Goal: Information Seeking & Learning: Learn about a topic

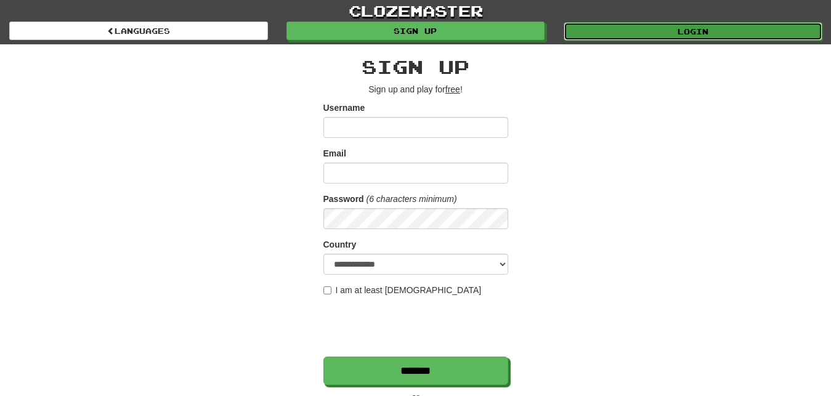
click at [604, 32] on link "Login" at bounding box center [692, 31] width 259 height 18
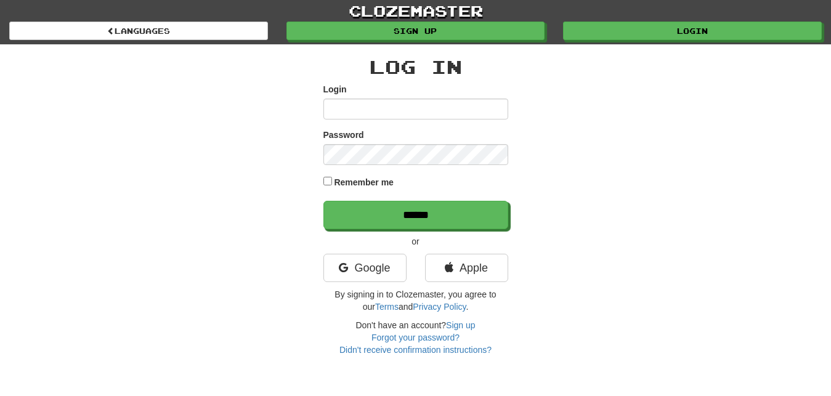
click at [334, 110] on input "Login" at bounding box center [415, 109] width 185 height 21
type input "*********"
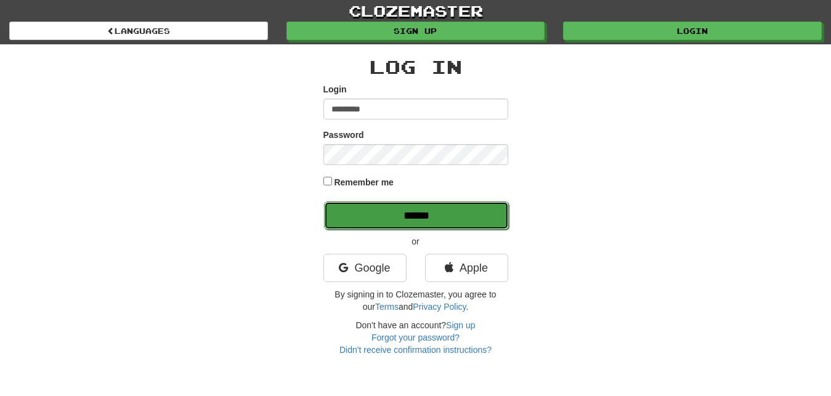
click at [473, 214] on input "******" at bounding box center [416, 215] width 185 height 28
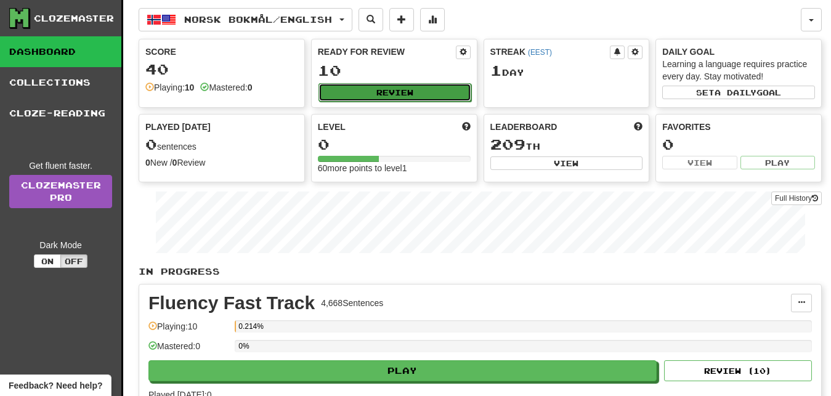
click at [440, 93] on button "Review" at bounding box center [394, 92] width 153 height 18
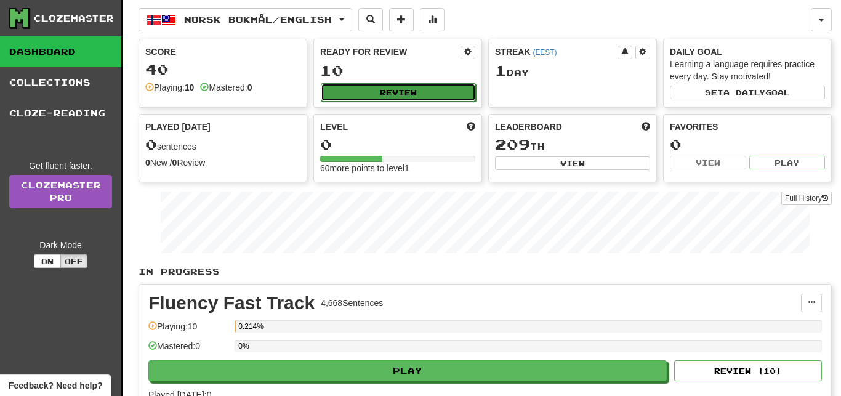
select select "**"
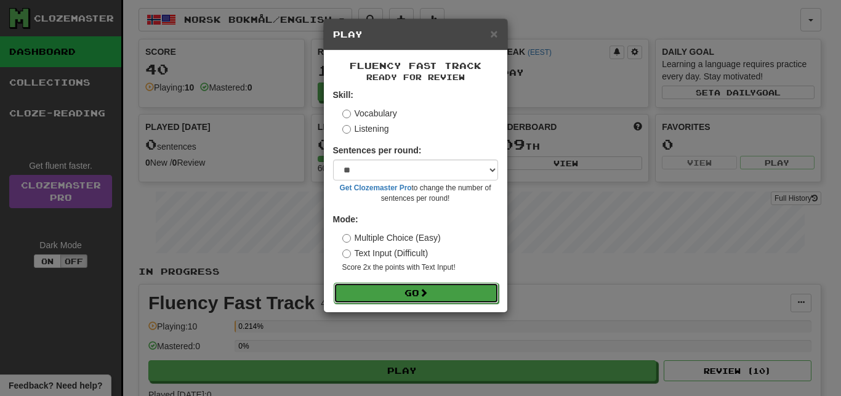
click at [454, 286] on button "Go" at bounding box center [416, 293] width 165 height 21
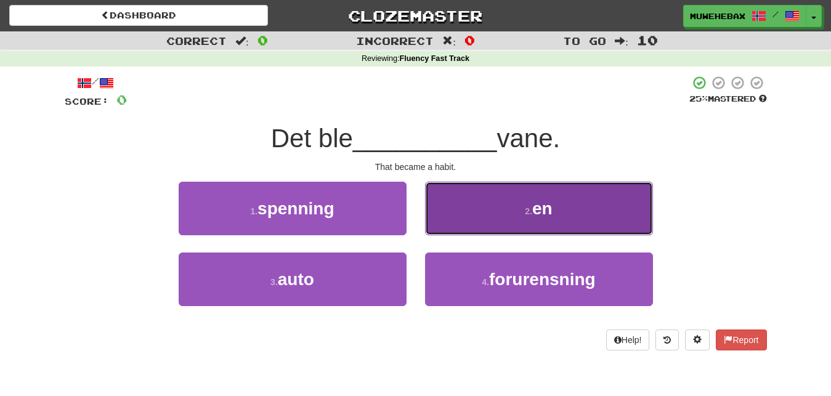
click at [464, 214] on button "2 . en" at bounding box center [539, 209] width 228 height 54
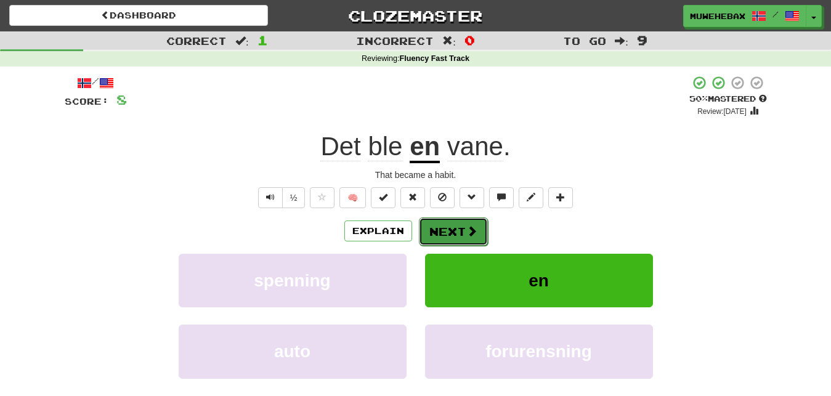
click at [448, 222] on button "Next" at bounding box center [453, 231] width 69 height 28
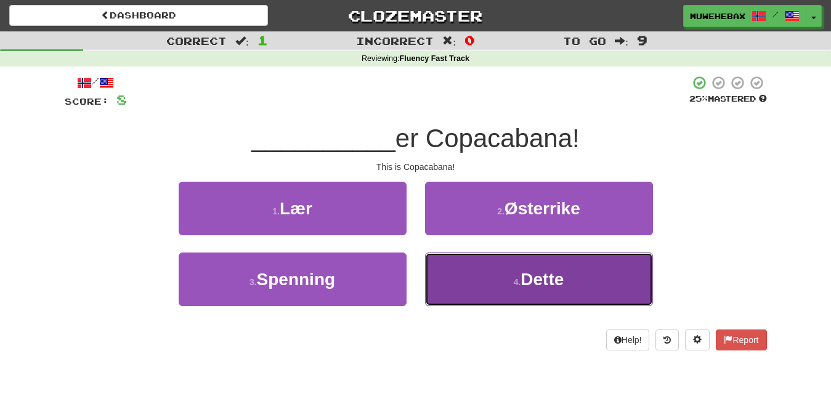
click at [462, 278] on button "4 . Dette" at bounding box center [539, 279] width 228 height 54
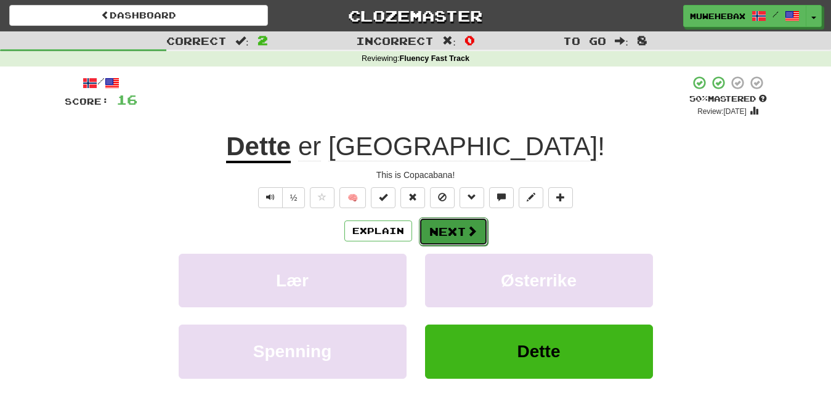
click at [448, 220] on button "Next" at bounding box center [453, 231] width 69 height 28
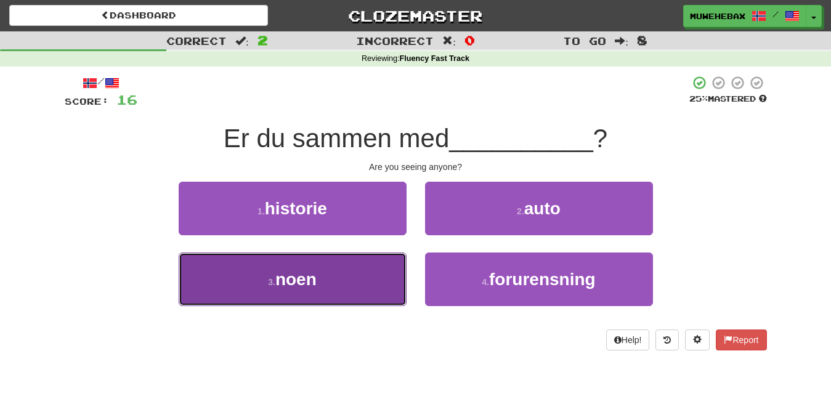
click at [386, 275] on button "3 . noen" at bounding box center [293, 279] width 228 height 54
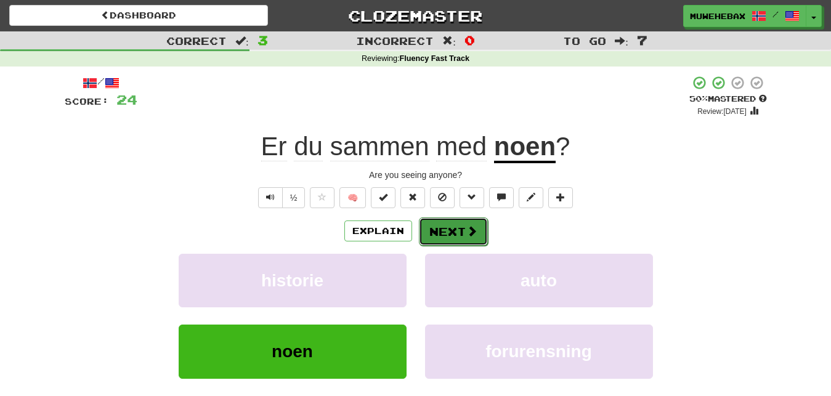
click at [448, 219] on button "Next" at bounding box center [453, 231] width 69 height 28
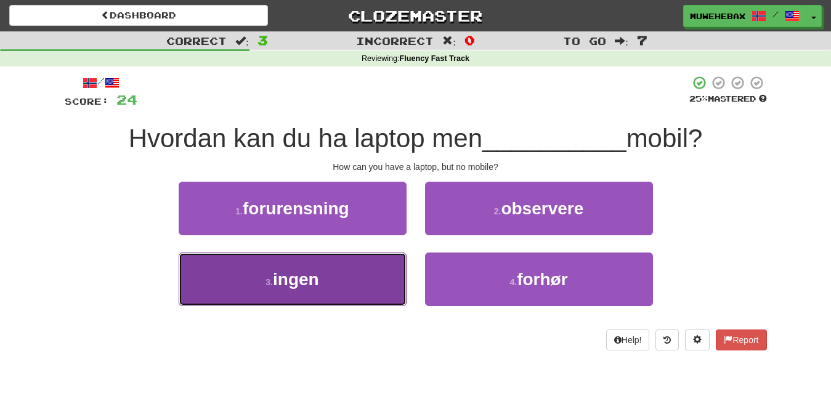
click at [374, 281] on button "3 . ingen" at bounding box center [293, 279] width 228 height 54
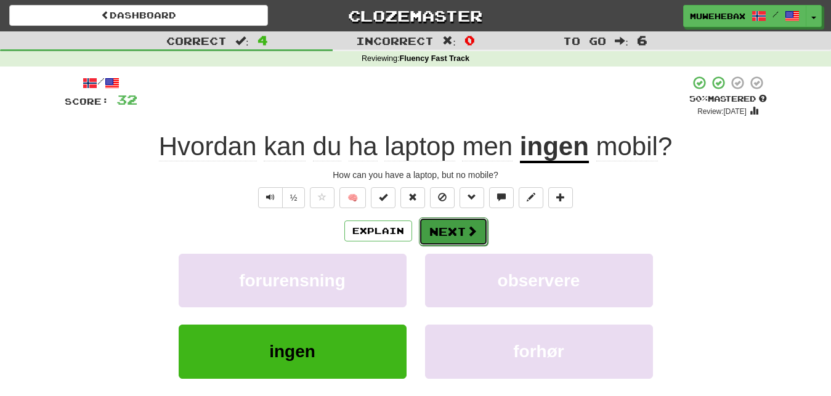
click at [448, 221] on button "Next" at bounding box center [453, 231] width 69 height 28
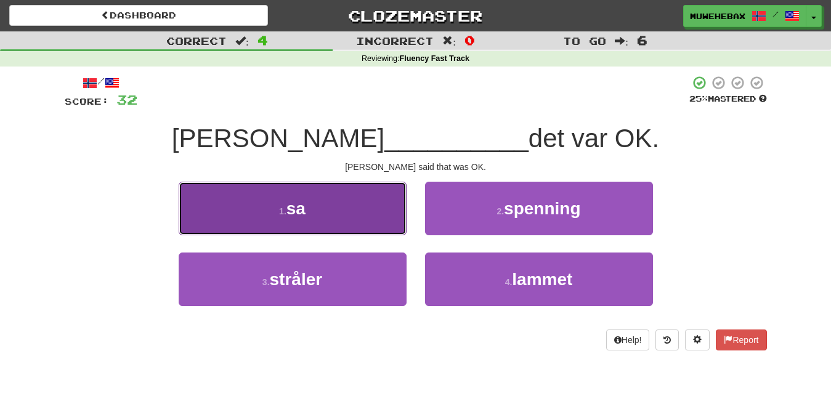
click at [388, 216] on button "1 . sa" at bounding box center [293, 209] width 228 height 54
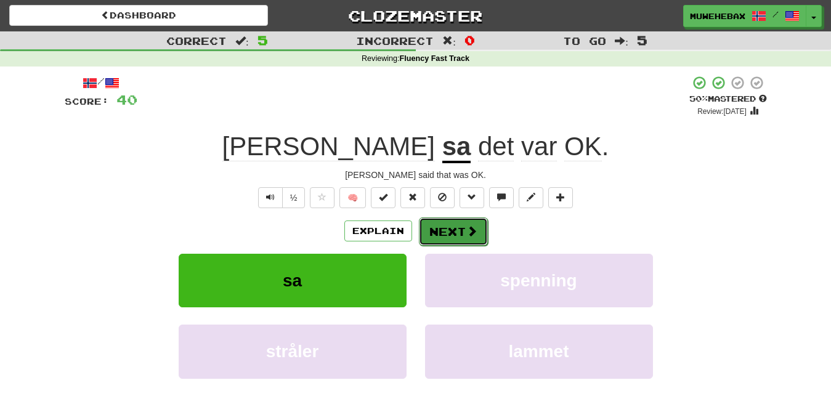
click at [450, 220] on button "Next" at bounding box center [453, 231] width 69 height 28
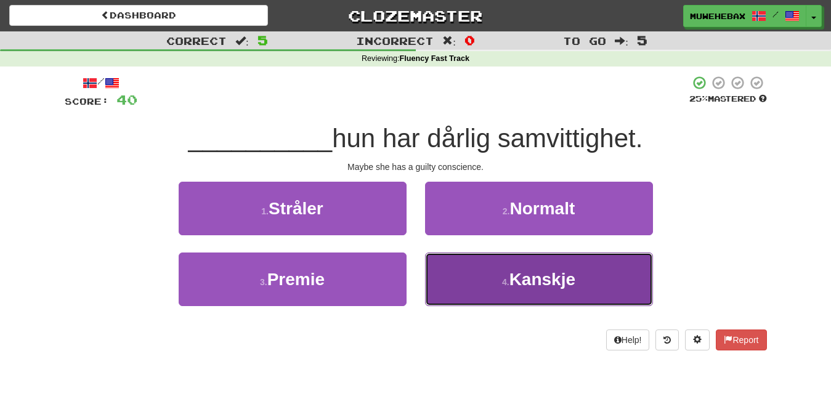
click at [464, 268] on button "4 . Kanskje" at bounding box center [539, 279] width 228 height 54
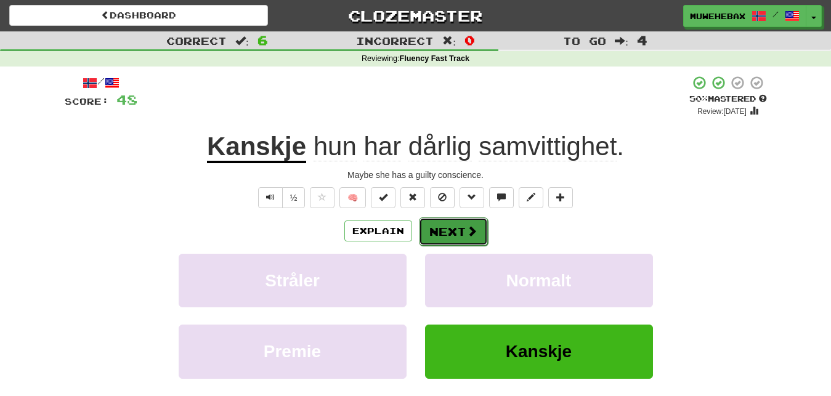
click at [449, 220] on button "Next" at bounding box center [453, 231] width 69 height 28
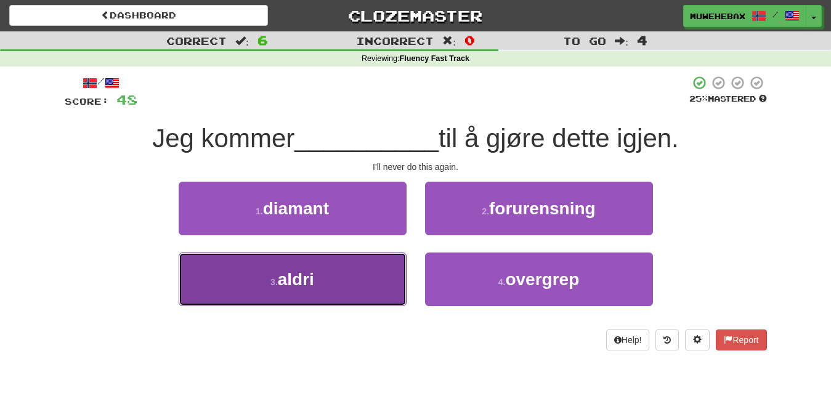
click at [376, 271] on button "3 . aldri" at bounding box center [293, 279] width 228 height 54
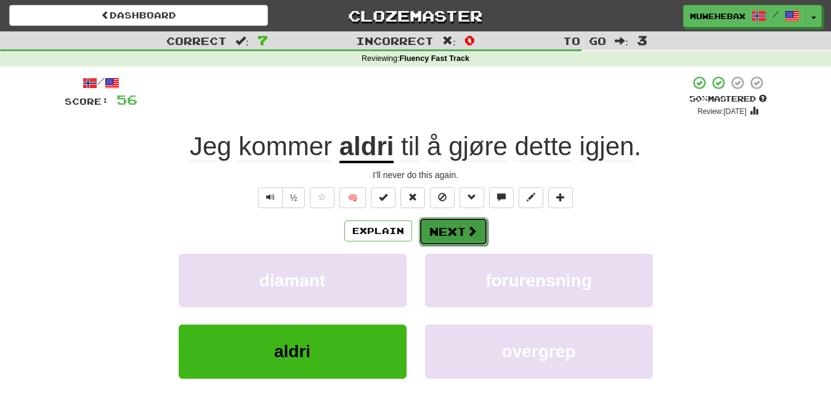
click at [448, 219] on button "Next" at bounding box center [453, 231] width 69 height 28
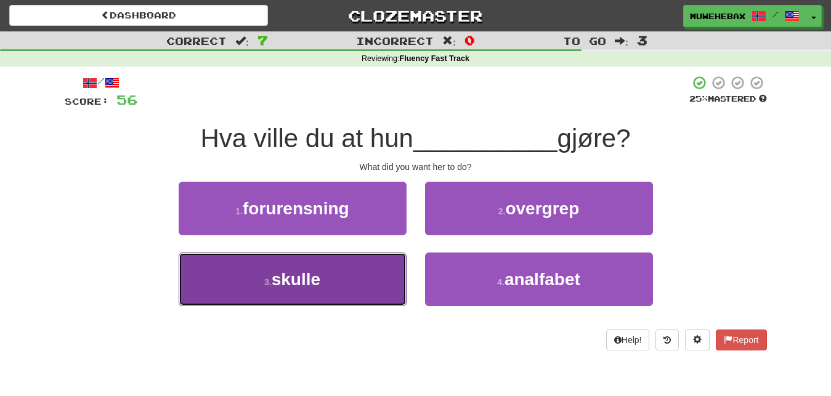
click at [383, 275] on button "3 . skulle" at bounding box center [293, 279] width 228 height 54
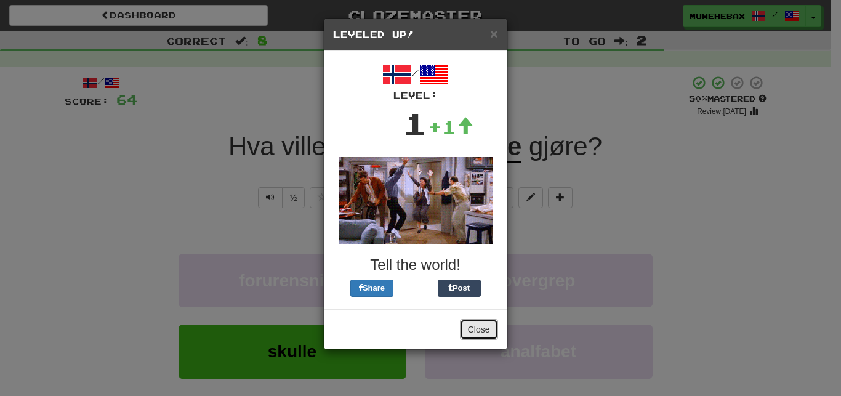
click at [478, 320] on button "Close" at bounding box center [479, 329] width 38 height 21
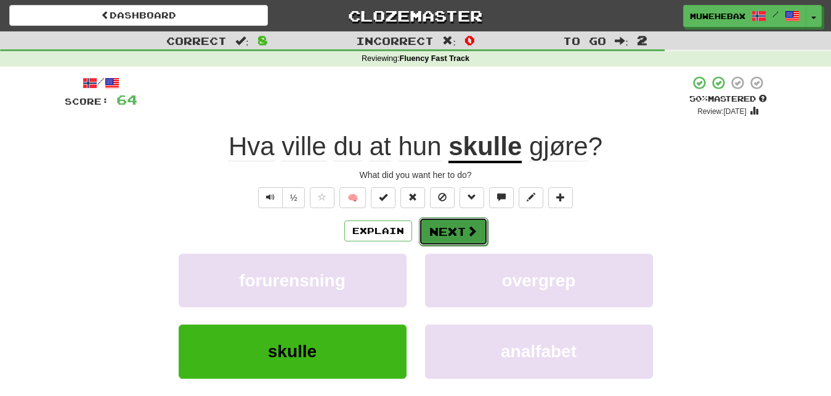
click at [449, 221] on button "Next" at bounding box center [453, 231] width 69 height 28
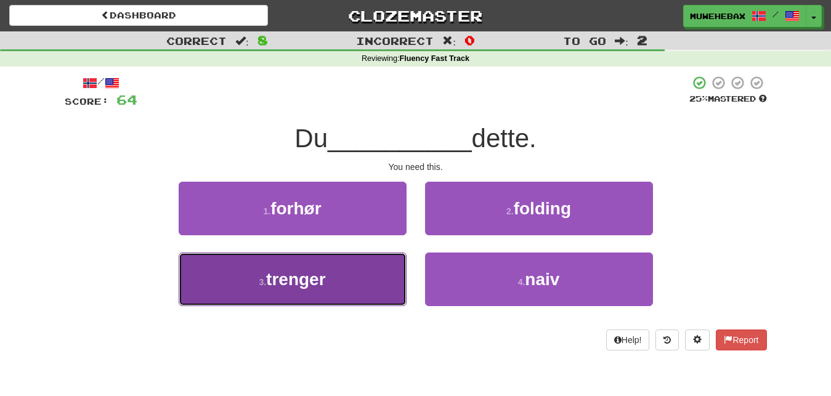
click at [380, 271] on button "3 . trenger" at bounding box center [293, 279] width 228 height 54
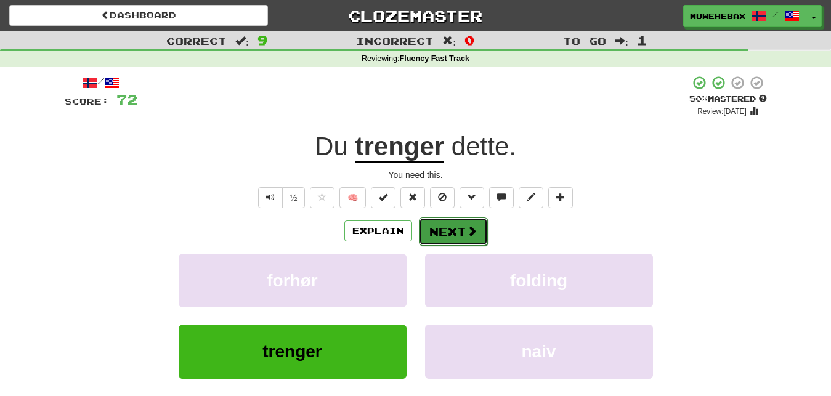
click at [448, 220] on button "Next" at bounding box center [453, 231] width 69 height 28
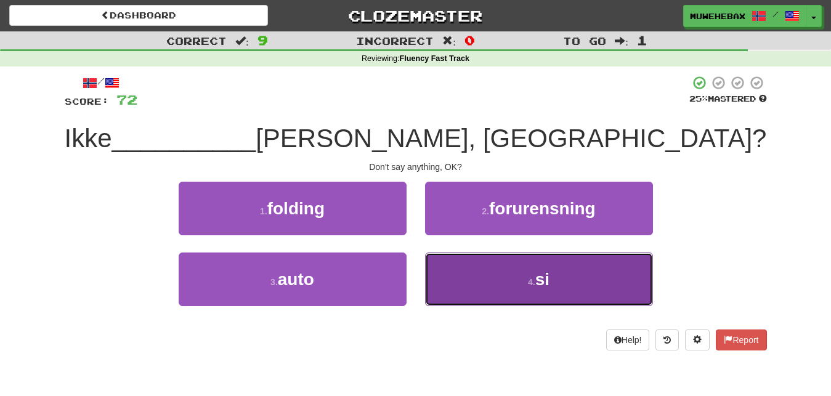
click at [475, 275] on button "4 . si" at bounding box center [539, 279] width 228 height 54
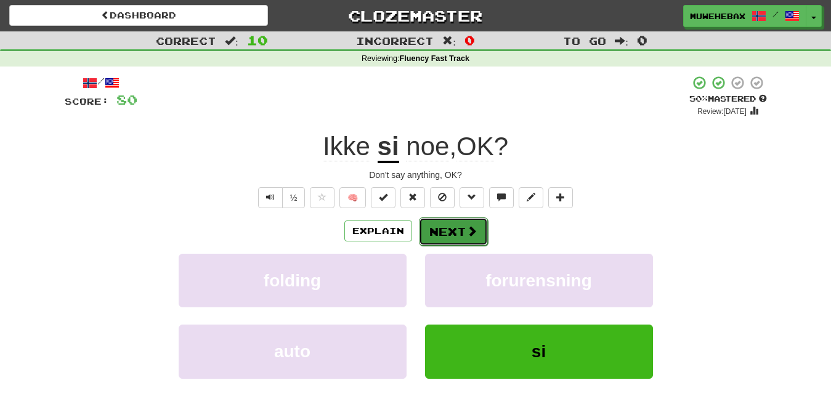
click at [449, 220] on button "Next" at bounding box center [453, 231] width 69 height 28
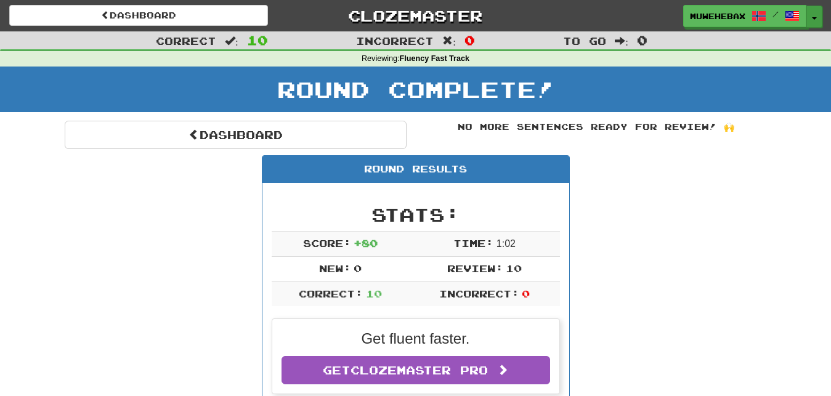
click at [816, 20] on button "Toggle Dropdown" at bounding box center [814, 17] width 16 height 22
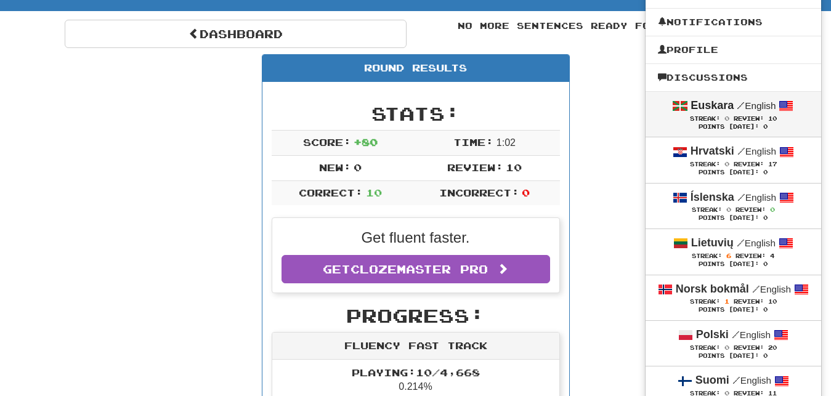
scroll to position [126, 0]
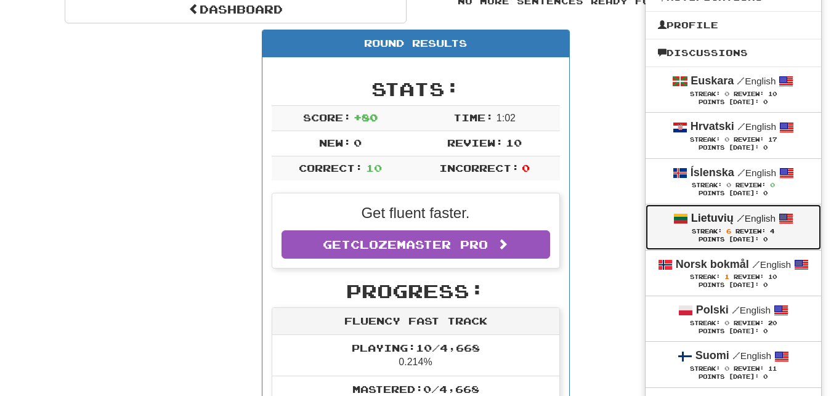
click at [709, 228] on div "Streak: 6 Review: 4" at bounding box center [733, 231] width 151 height 9
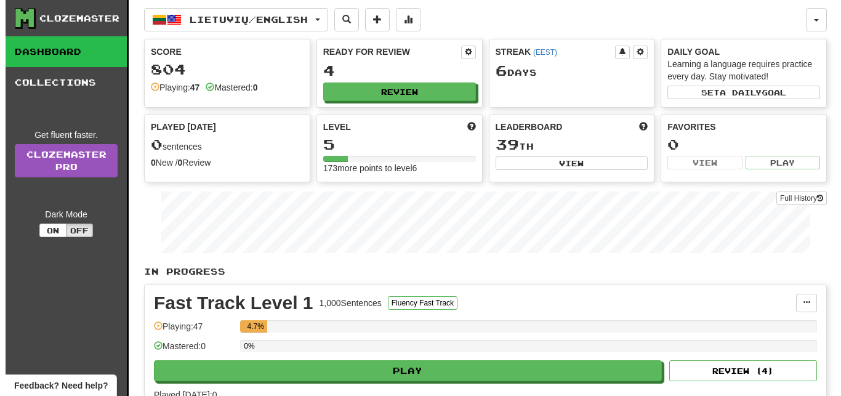
scroll to position [63, 0]
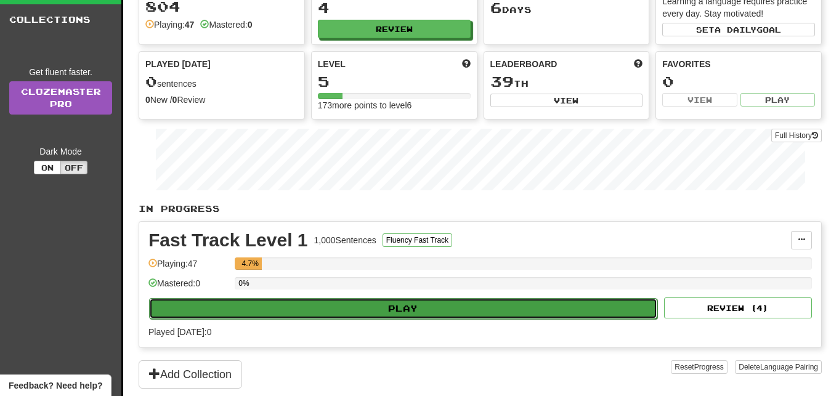
click at [505, 307] on button "Play" at bounding box center [403, 308] width 508 height 21
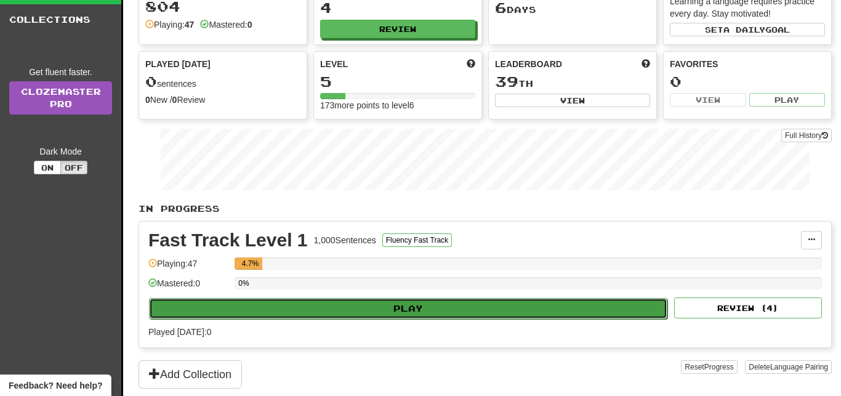
select select "**"
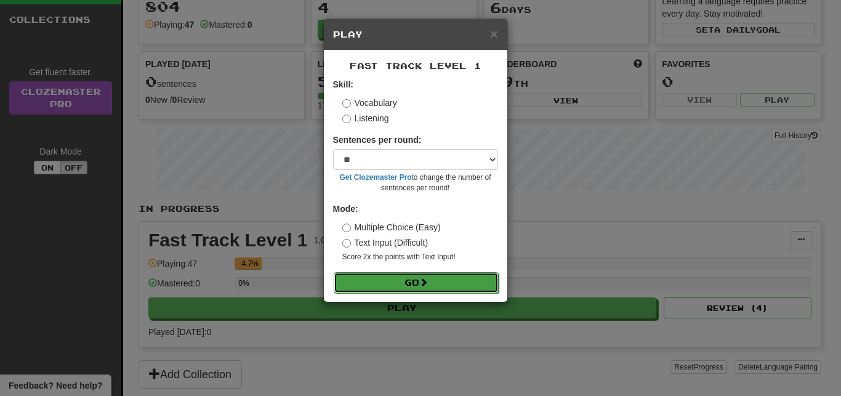
click at [478, 281] on button "Go" at bounding box center [416, 282] width 165 height 21
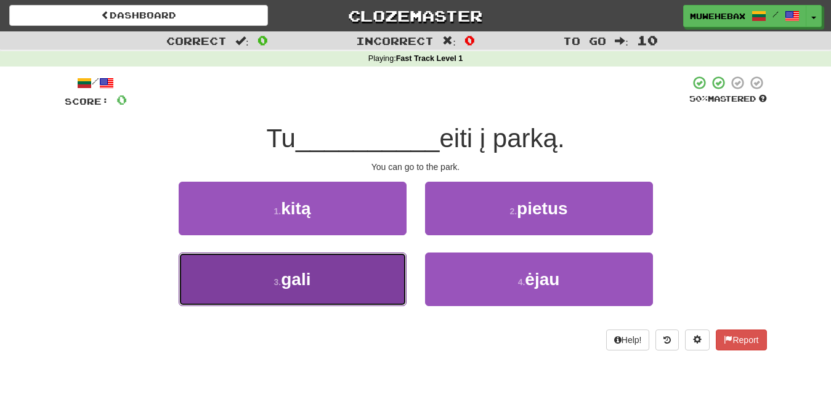
click at [382, 275] on button "3 . gali" at bounding box center [293, 279] width 228 height 54
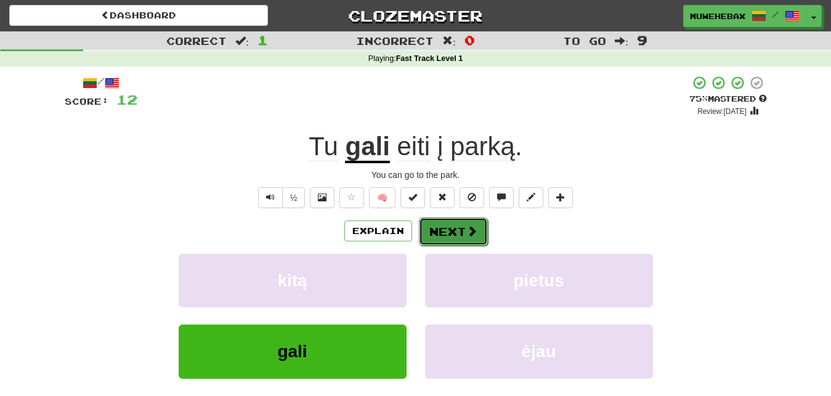
click at [449, 219] on button "Next" at bounding box center [453, 231] width 69 height 28
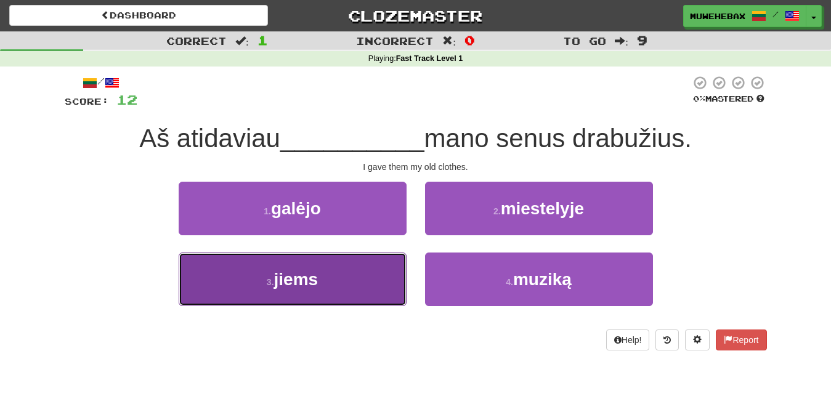
click at [362, 284] on button "3 . jiems" at bounding box center [293, 279] width 228 height 54
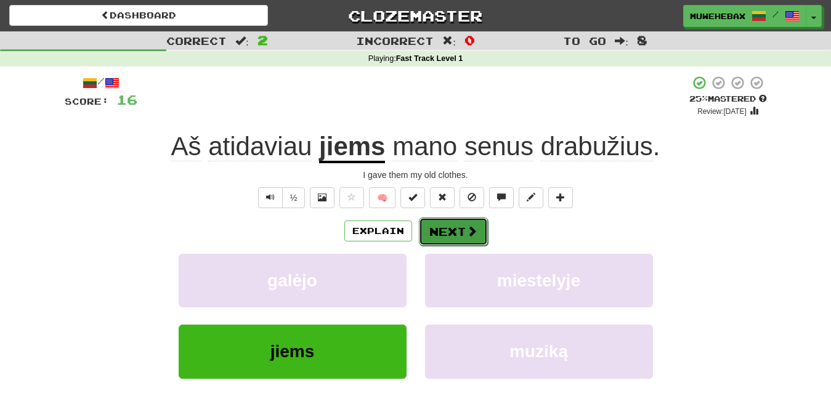
click at [448, 221] on button "Next" at bounding box center [453, 231] width 69 height 28
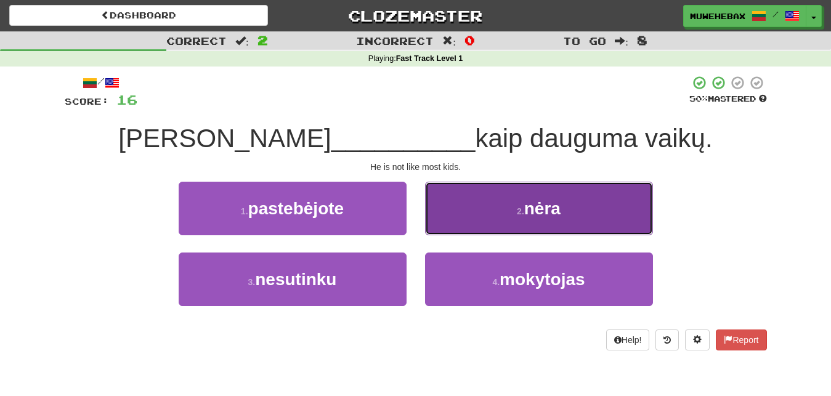
click at [466, 214] on button "2 . nėra" at bounding box center [539, 209] width 228 height 54
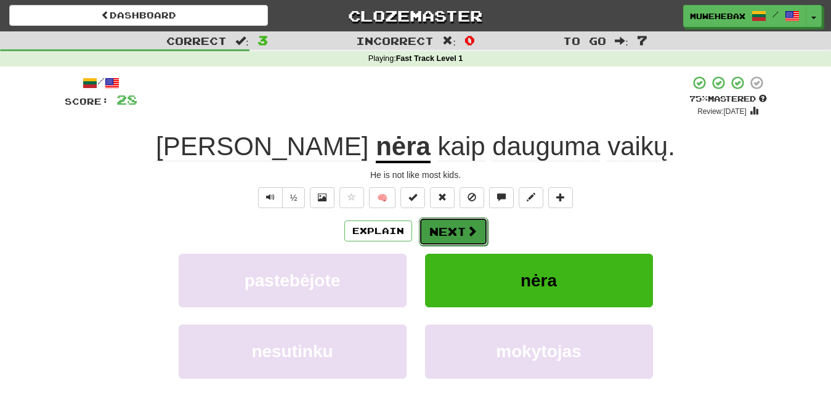
click at [449, 222] on button "Next" at bounding box center [453, 231] width 69 height 28
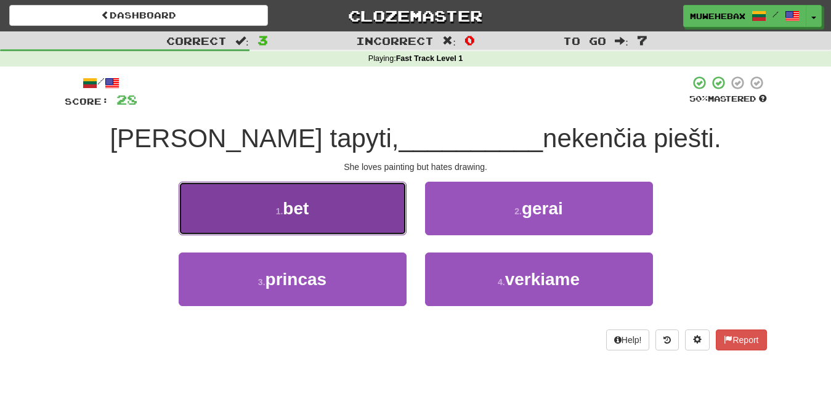
click at [384, 209] on button "1 . bet" at bounding box center [293, 209] width 228 height 54
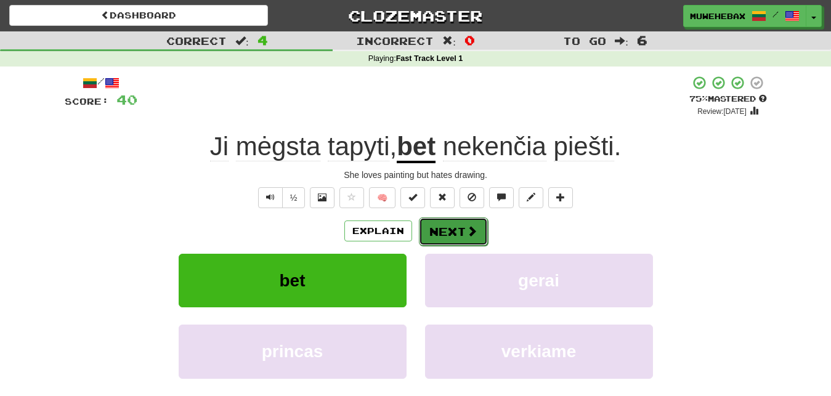
click at [449, 219] on button "Next" at bounding box center [453, 231] width 69 height 28
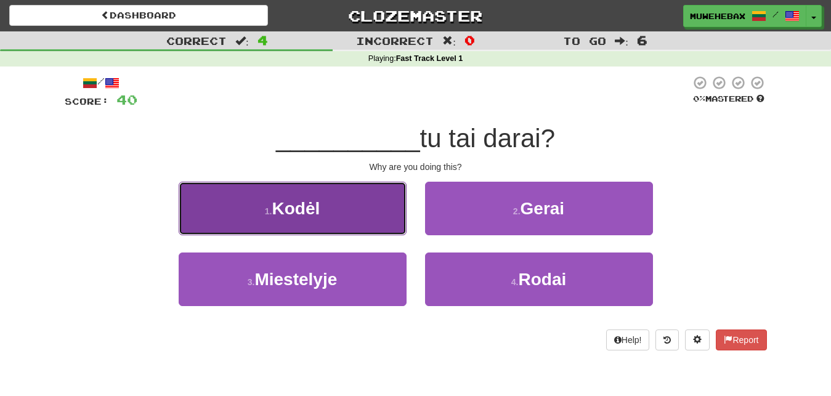
click at [389, 211] on button "1 . [GEOGRAPHIC_DATA]" at bounding box center [293, 209] width 228 height 54
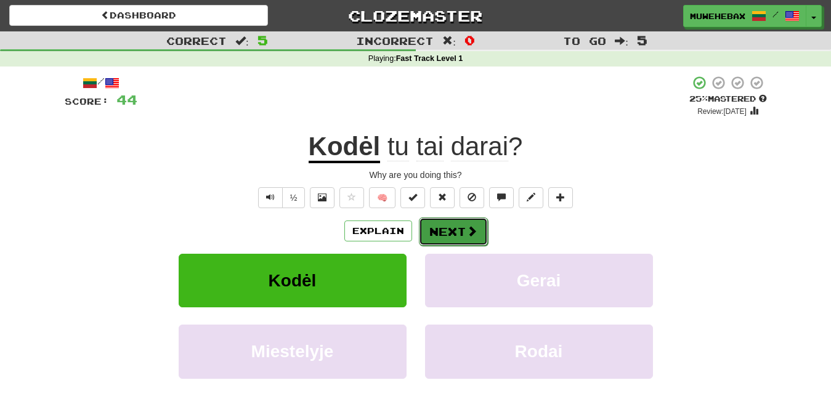
click at [449, 219] on button "Next" at bounding box center [453, 231] width 69 height 28
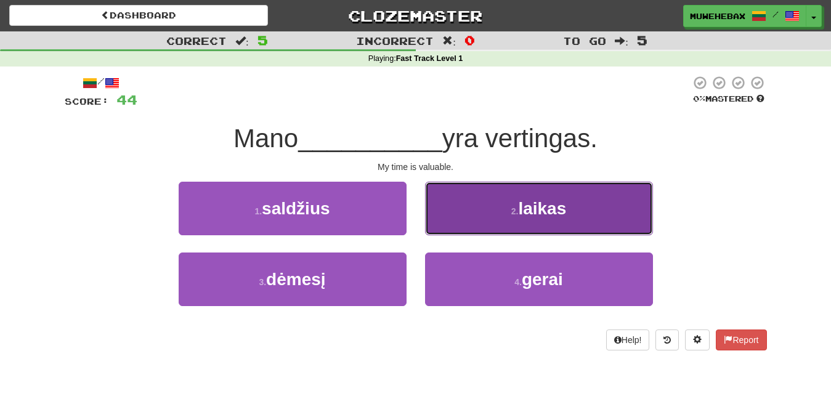
click at [458, 220] on button "2 . laikas" at bounding box center [539, 209] width 228 height 54
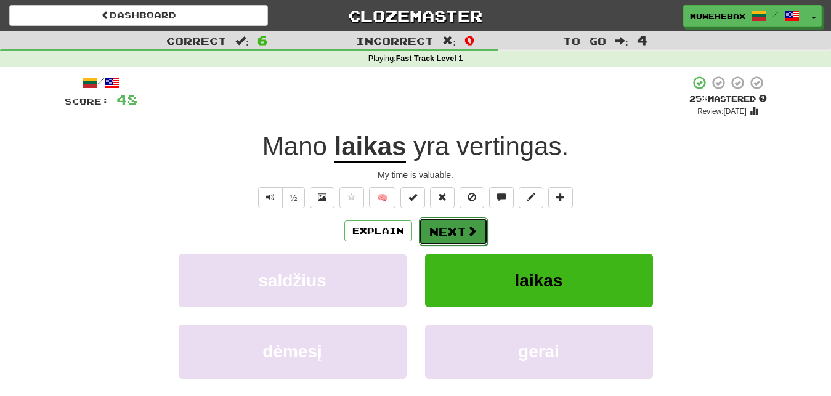
click at [448, 221] on button "Next" at bounding box center [453, 231] width 69 height 28
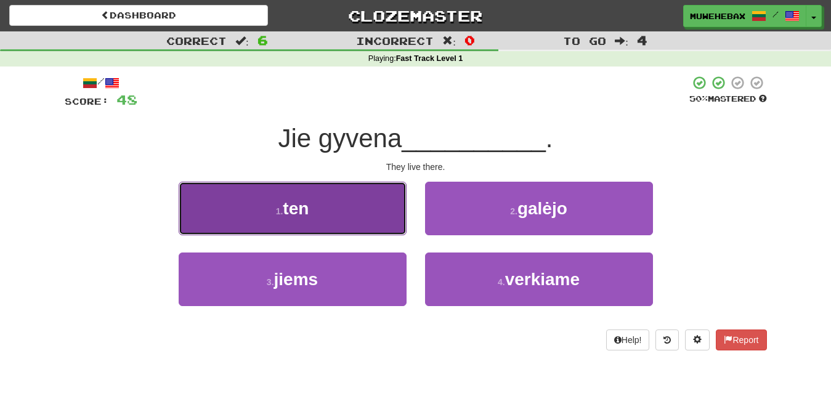
click at [375, 209] on button "1 . ten" at bounding box center [293, 209] width 228 height 54
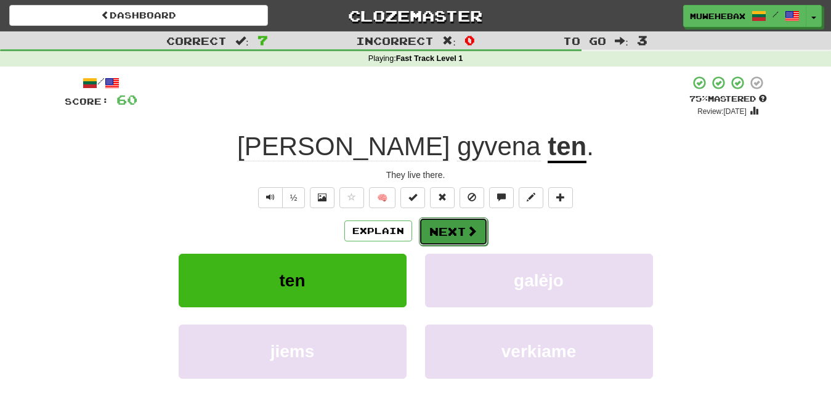
click at [450, 221] on button "Next" at bounding box center [453, 231] width 69 height 28
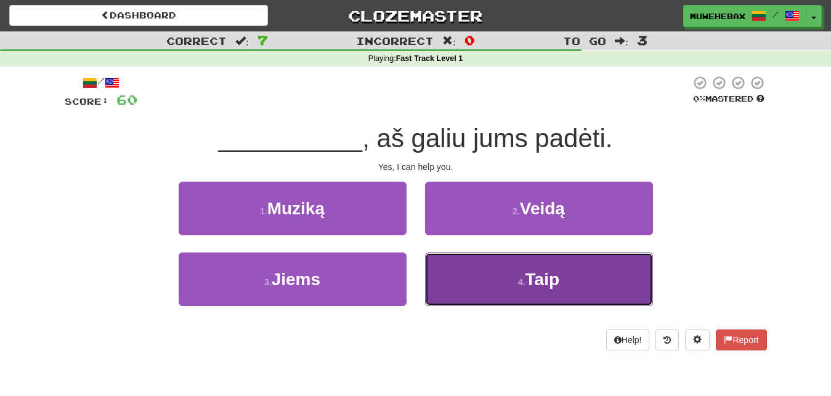
click at [475, 276] on button "4 . Taip" at bounding box center [539, 279] width 228 height 54
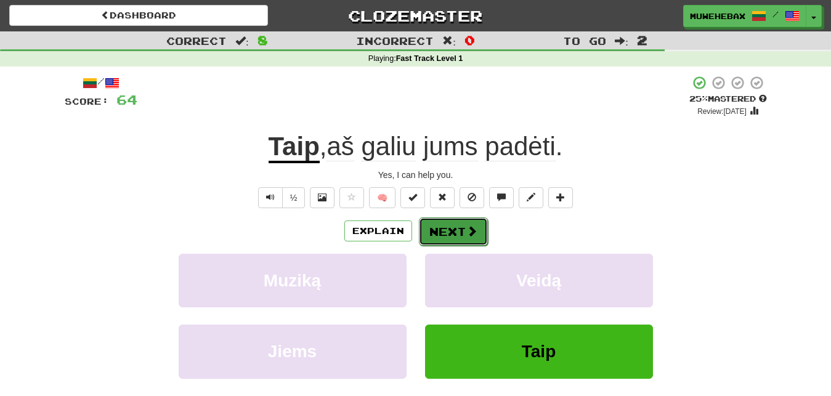
click at [448, 220] on button "Next" at bounding box center [453, 231] width 69 height 28
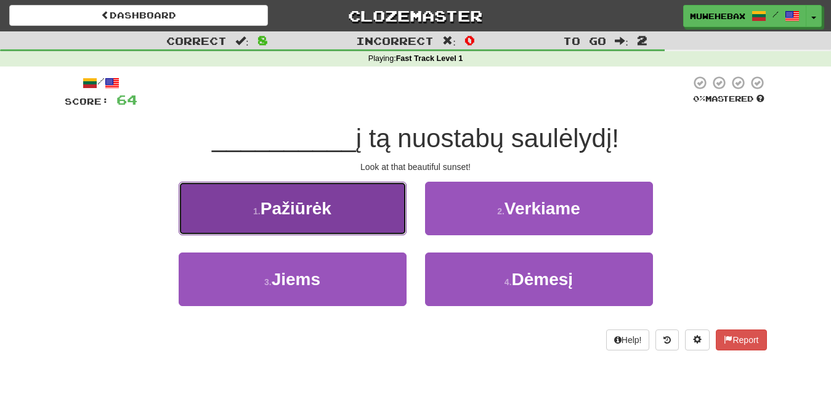
click at [382, 217] on button "1 . Pažiūrėk" at bounding box center [293, 209] width 228 height 54
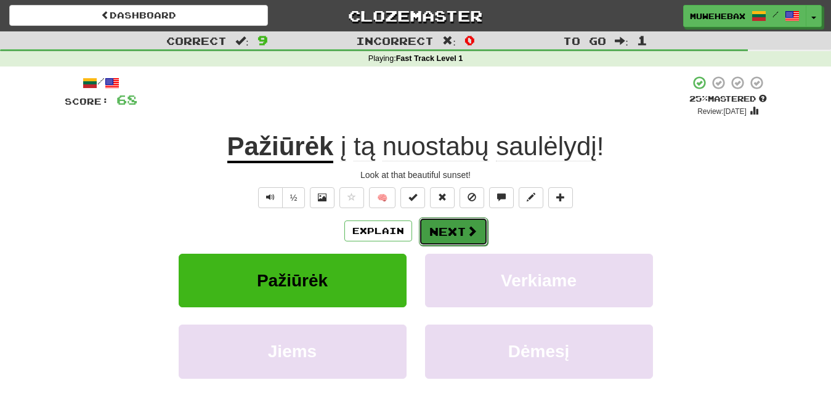
click at [448, 220] on button "Next" at bounding box center [453, 231] width 69 height 28
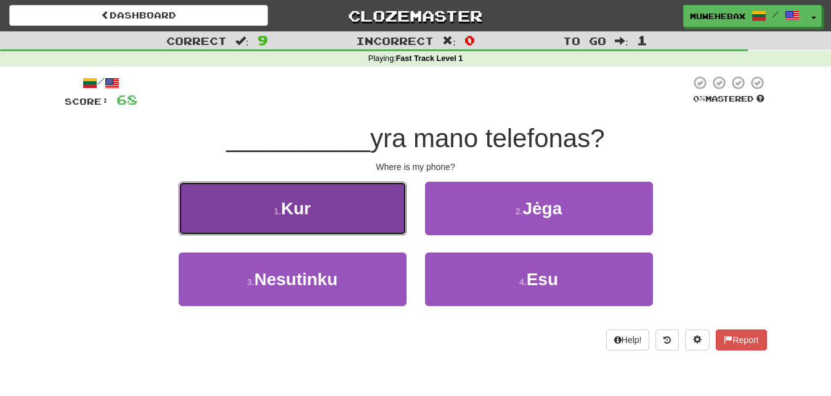
click at [363, 204] on button "1 . Kur" at bounding box center [293, 209] width 228 height 54
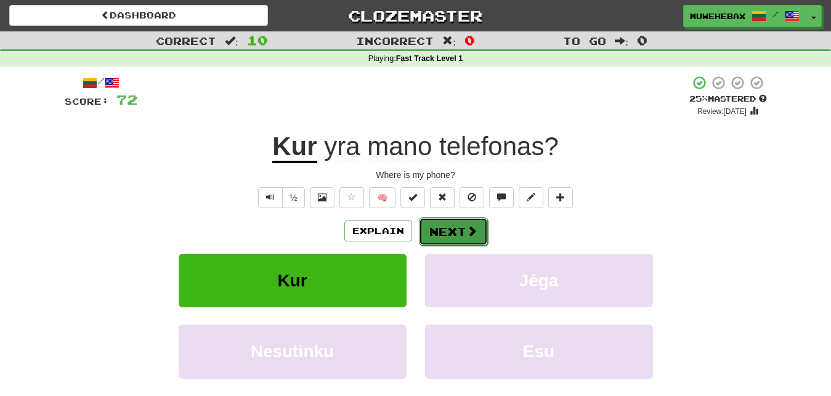
click at [448, 220] on button "Next" at bounding box center [453, 231] width 69 height 28
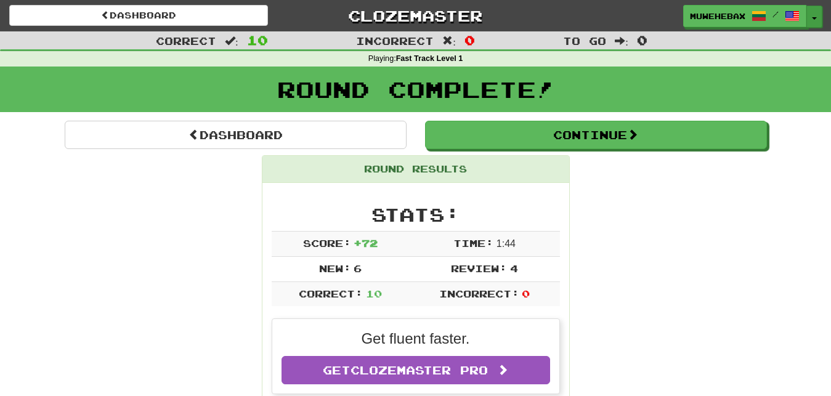
click at [818, 17] on button "Toggle Dropdown" at bounding box center [814, 17] width 16 height 22
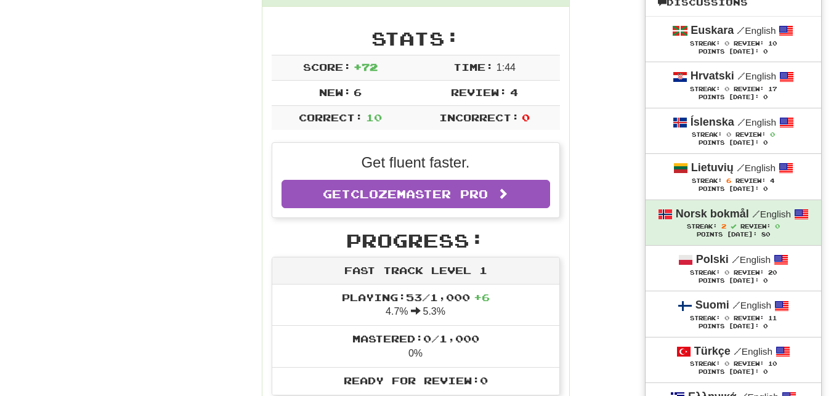
scroll to position [188, 0]
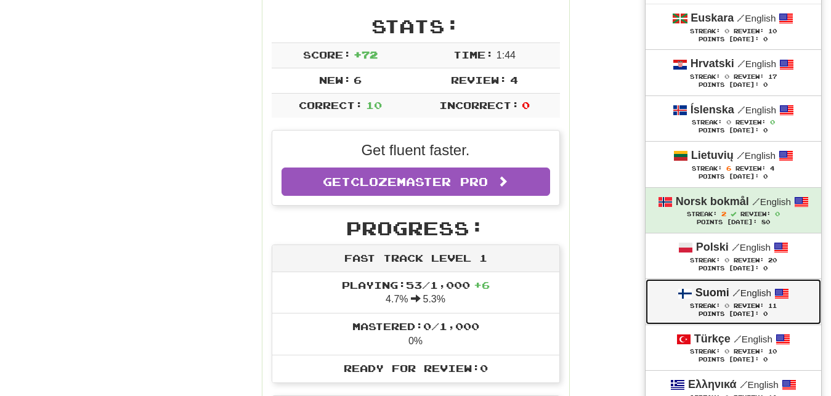
click at [701, 307] on span "Streak:" at bounding box center [705, 305] width 30 height 7
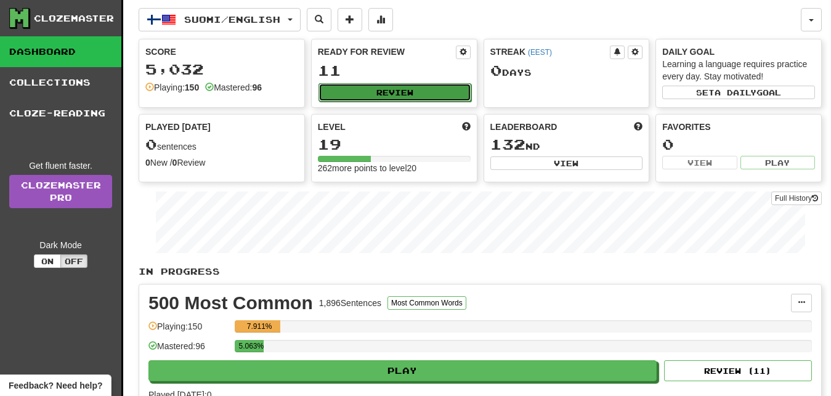
click at [451, 90] on button "Review" at bounding box center [394, 92] width 153 height 18
select select "**"
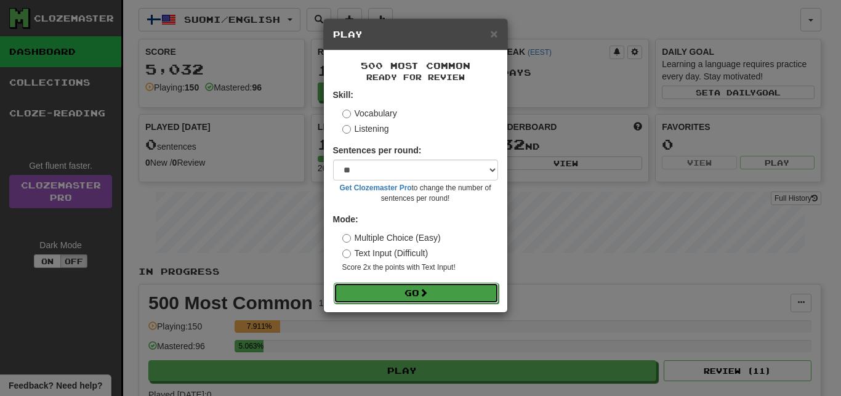
click at [477, 288] on button "Go" at bounding box center [416, 293] width 165 height 21
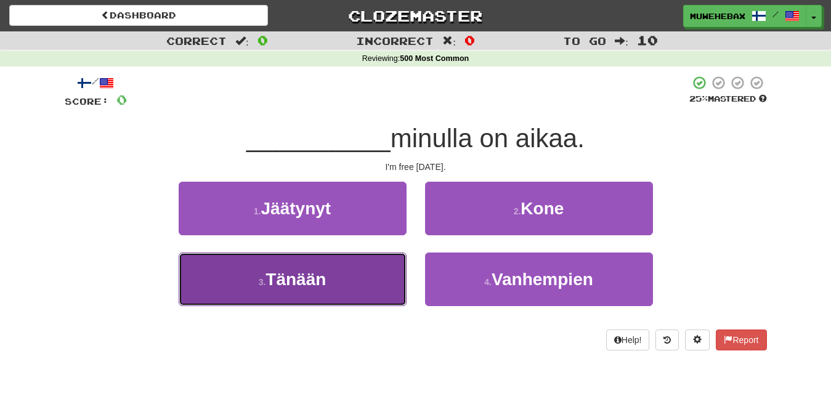
click at [378, 275] on button "3 . Tänään" at bounding box center [293, 279] width 228 height 54
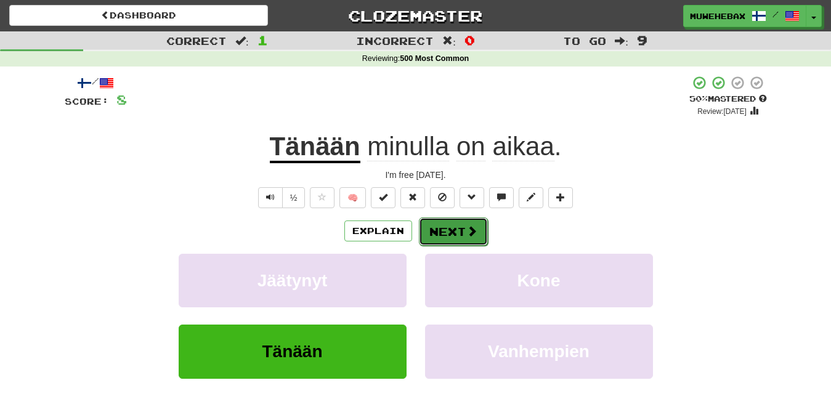
click at [449, 220] on button "Next" at bounding box center [453, 231] width 69 height 28
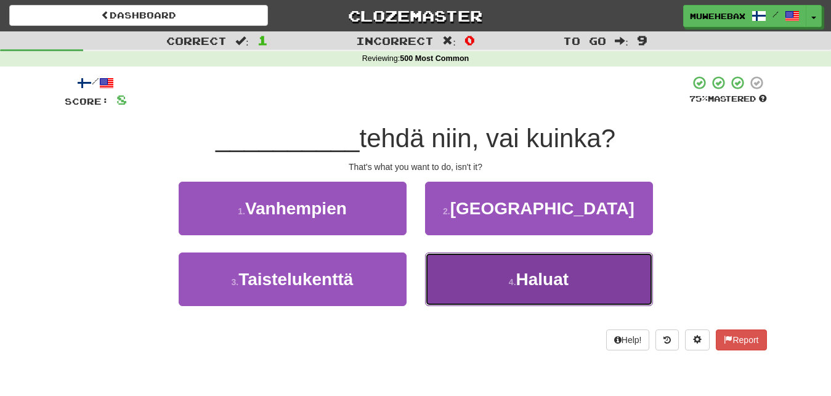
click at [464, 276] on button "4 . Haluat" at bounding box center [539, 279] width 228 height 54
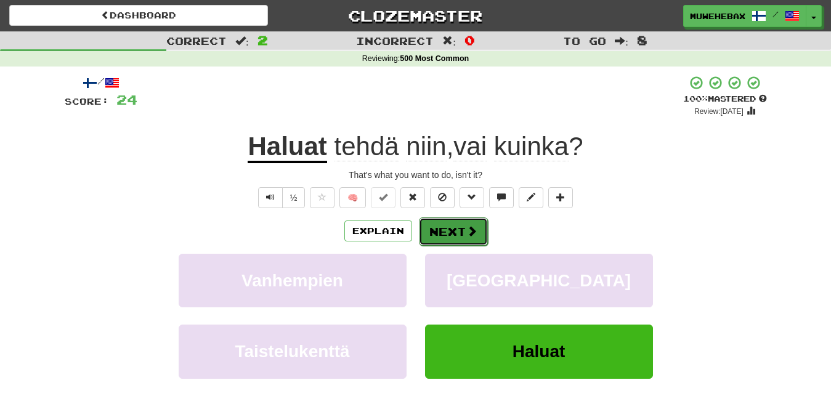
click at [448, 222] on button "Next" at bounding box center [453, 231] width 69 height 28
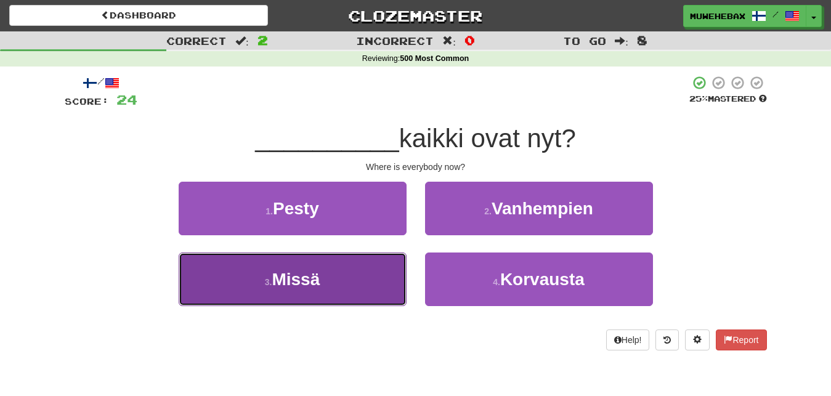
click at [362, 280] on button "3 . Missä" at bounding box center [293, 279] width 228 height 54
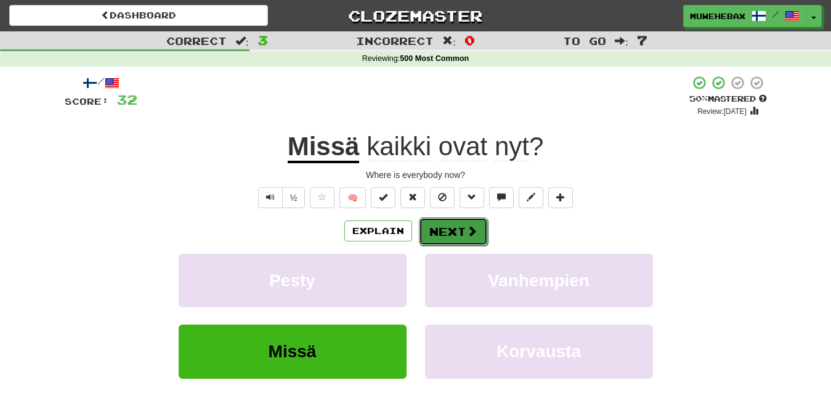
click at [448, 220] on button "Next" at bounding box center [453, 231] width 69 height 28
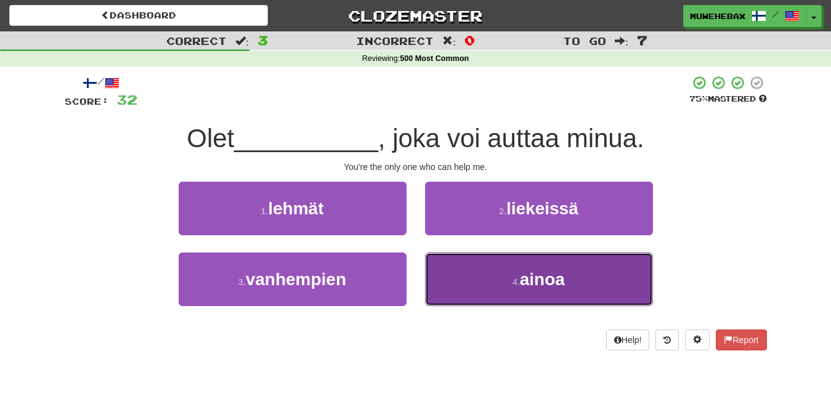
click at [474, 283] on button "4 . ainoa" at bounding box center [539, 279] width 228 height 54
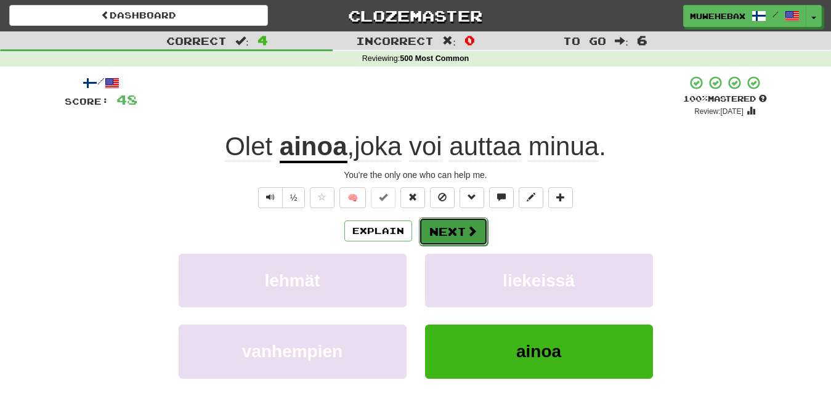
click at [447, 219] on button "Next" at bounding box center [453, 231] width 69 height 28
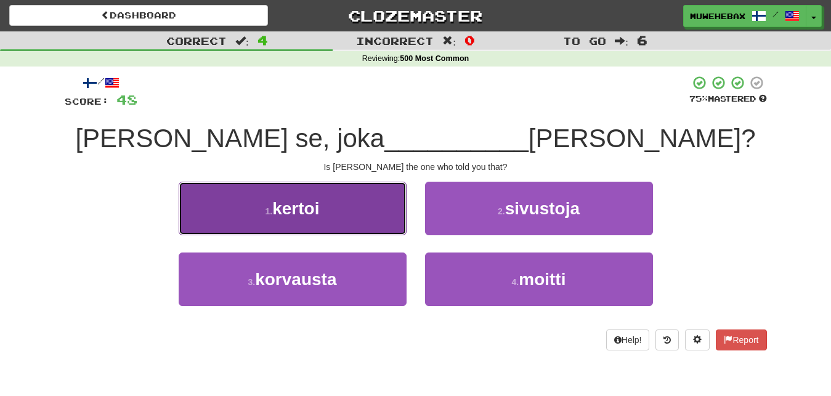
click at [383, 212] on button "1 . kertoi" at bounding box center [293, 209] width 228 height 54
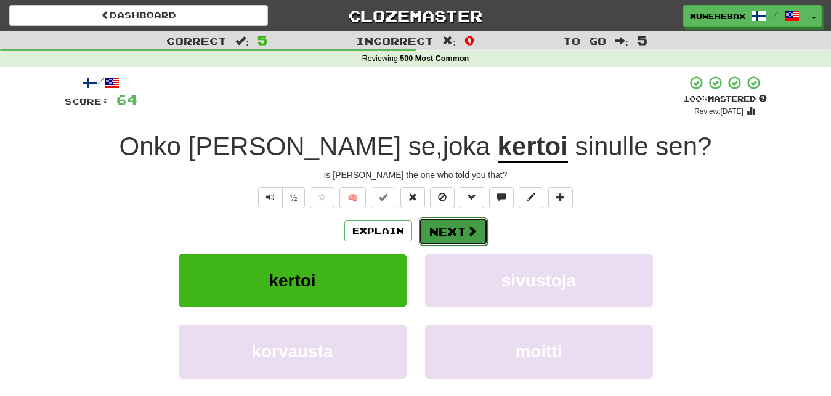
click at [447, 220] on button "Next" at bounding box center [453, 231] width 69 height 28
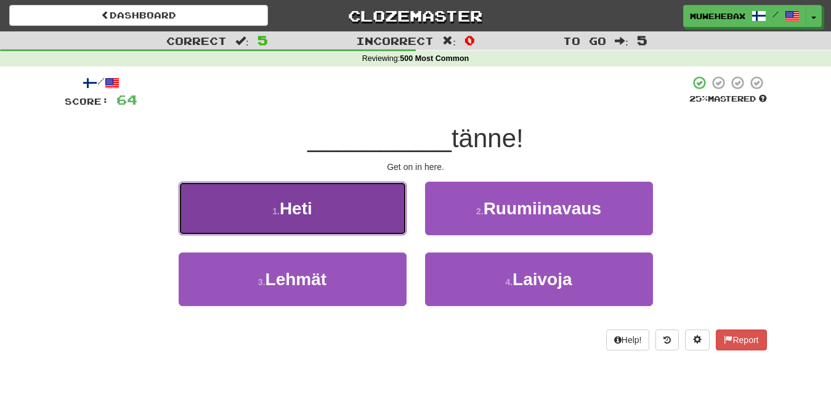
click at [378, 211] on button "1 . Heti" at bounding box center [293, 209] width 228 height 54
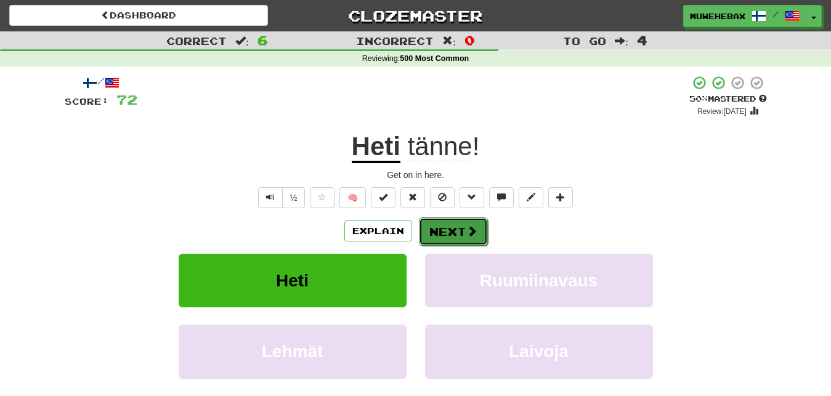
click at [449, 220] on button "Next" at bounding box center [453, 231] width 69 height 28
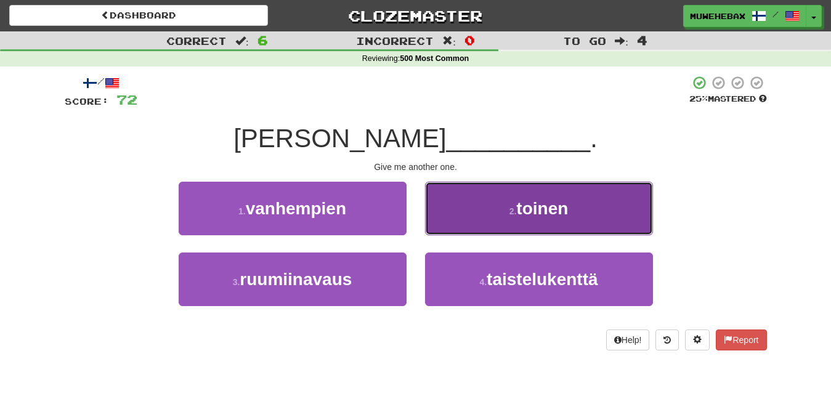
click at [458, 218] on button "2 . toinen" at bounding box center [539, 209] width 228 height 54
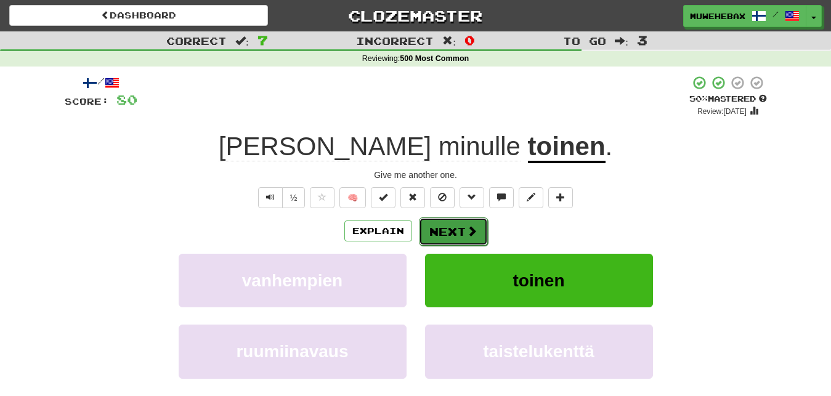
click at [450, 220] on button "Next" at bounding box center [453, 231] width 69 height 28
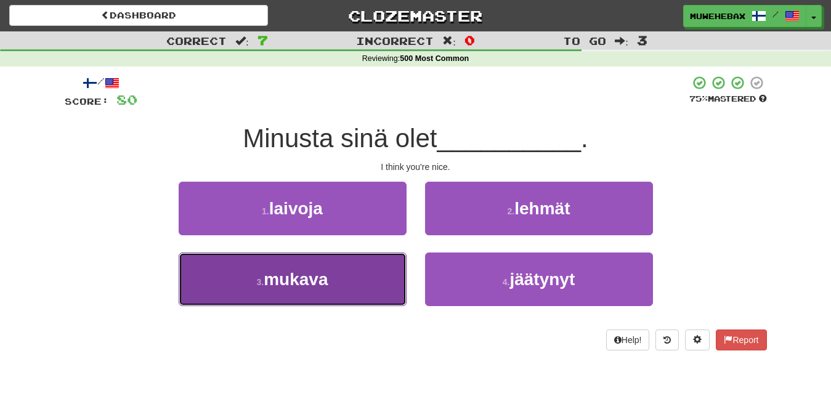
click at [393, 275] on button "3 . mukava" at bounding box center [293, 279] width 228 height 54
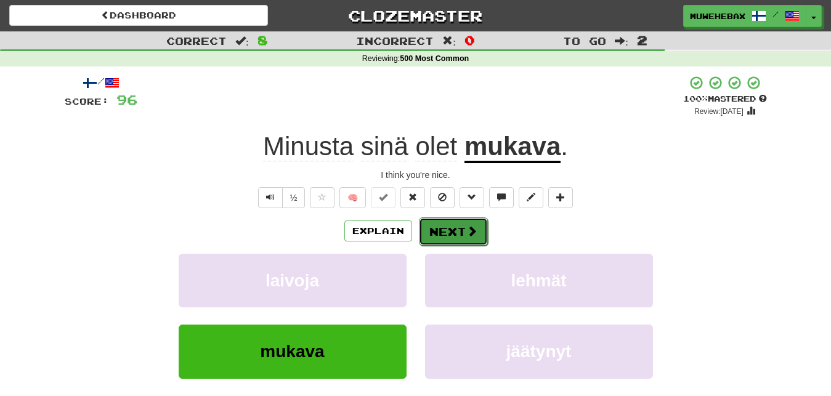
click at [450, 222] on button "Next" at bounding box center [453, 231] width 69 height 28
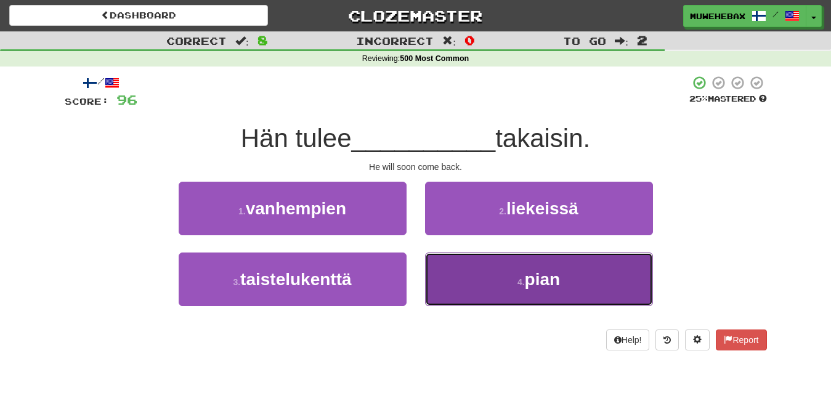
click at [488, 276] on button "4 . pian" at bounding box center [539, 279] width 228 height 54
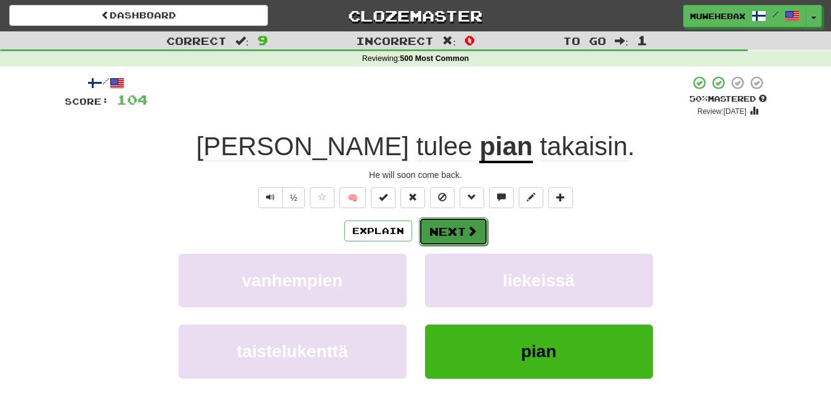
click at [449, 220] on button "Next" at bounding box center [453, 231] width 69 height 28
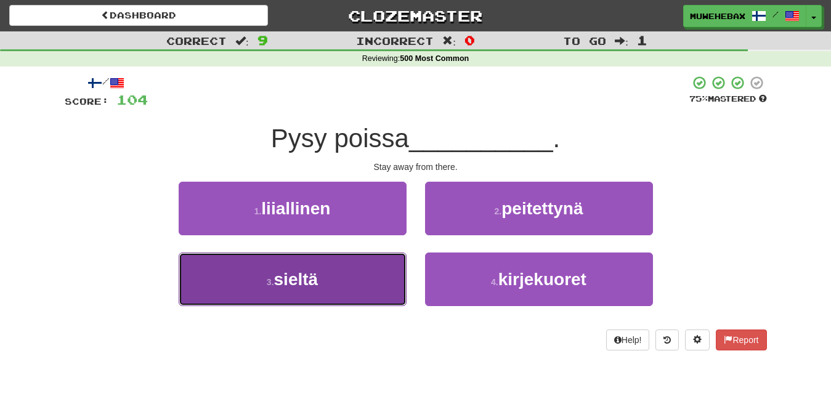
click at [381, 273] on button "3 . sieltä" at bounding box center [293, 279] width 228 height 54
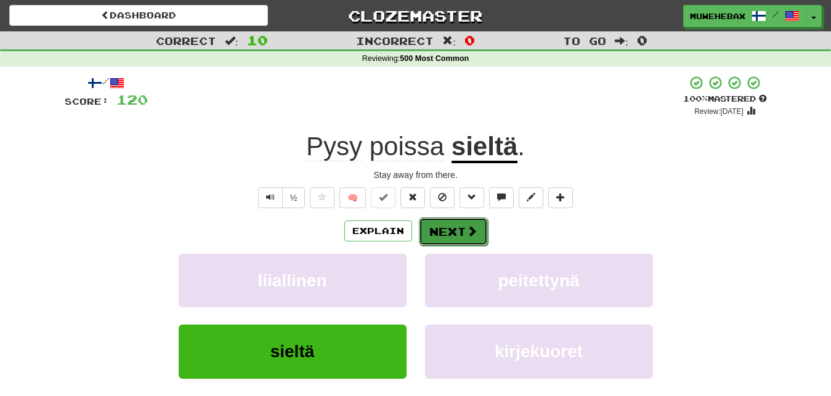
click at [449, 220] on button "Next" at bounding box center [453, 231] width 69 height 28
